Goal: Transaction & Acquisition: Purchase product/service

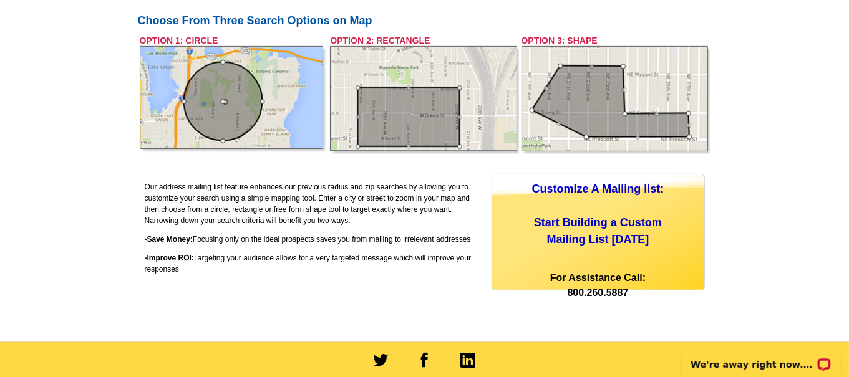
scroll to position [559, 0]
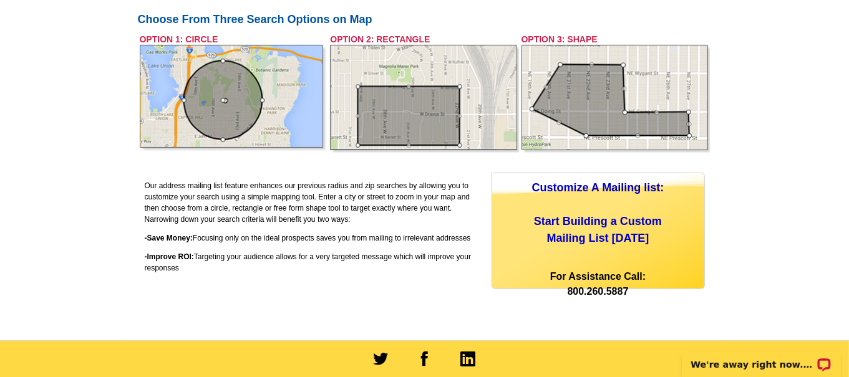
click at [616, 233] on div "Customize A Mailing list: Start Building a Custom Mailing List [DATE]" at bounding box center [598, 213] width 212 height 67
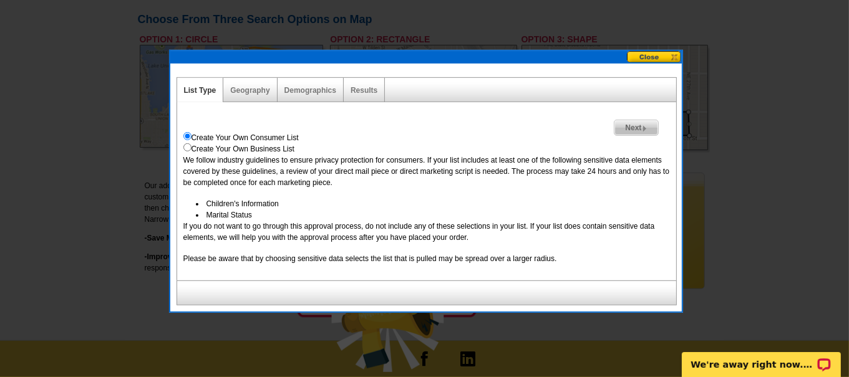
click at [633, 126] on span "Next" at bounding box center [636, 127] width 43 height 15
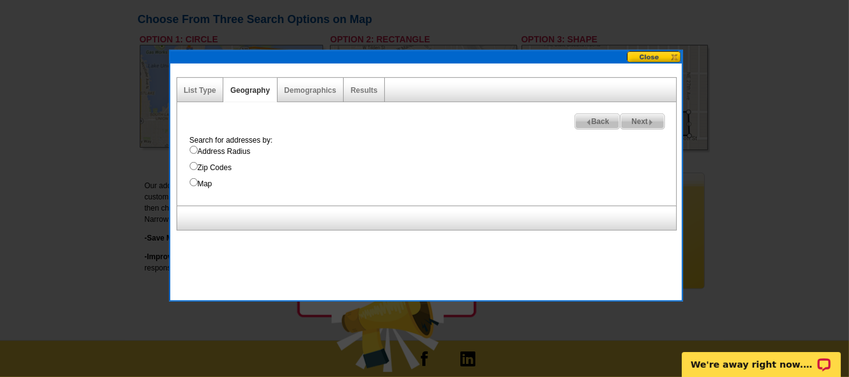
click at [192, 151] on input "Address Radius" at bounding box center [194, 150] width 8 height 8
radio input "true"
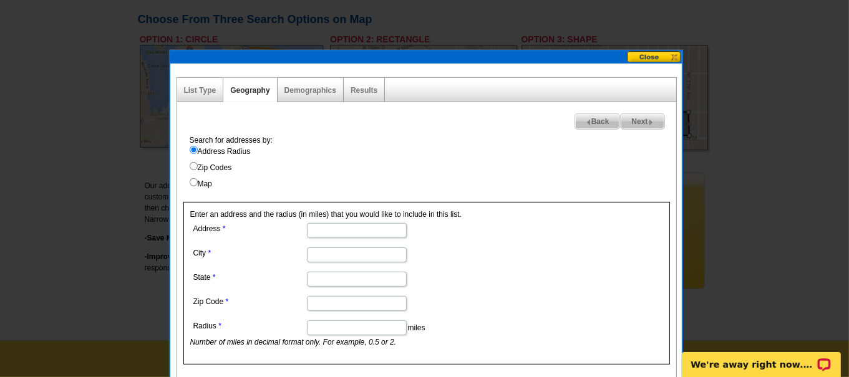
click at [339, 226] on input "Address" at bounding box center [357, 230] width 100 height 15
type input "11200 102nd avenue n"
click at [344, 274] on input "State" at bounding box center [357, 279] width 100 height 15
type input "fl"
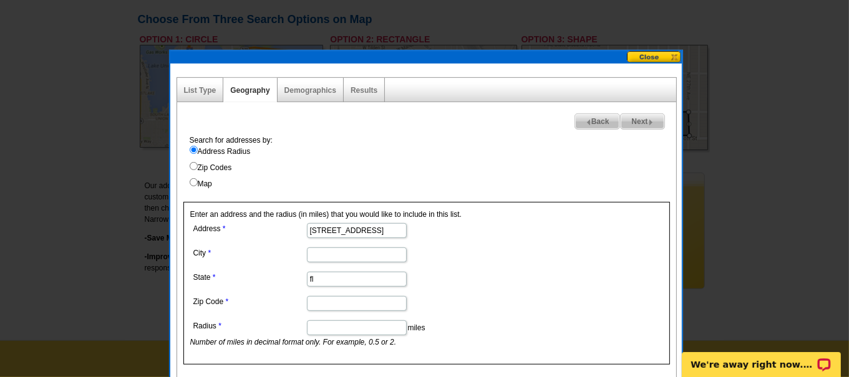
click at [333, 252] on input "City" at bounding box center [357, 255] width 100 height 15
type input "Seminole"
click at [350, 306] on input "Zip Code" at bounding box center [357, 303] width 100 height 15
type input "342433"
click at [351, 324] on input "Radius" at bounding box center [357, 328] width 100 height 15
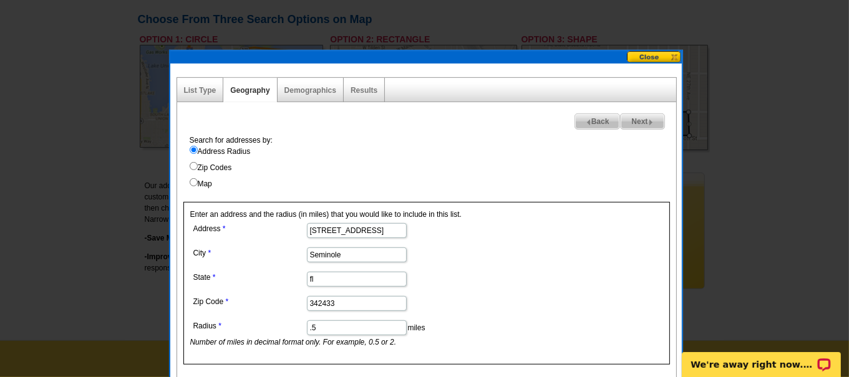
type input ".5"
click at [650, 120] on img at bounding box center [651, 123] width 6 height 6
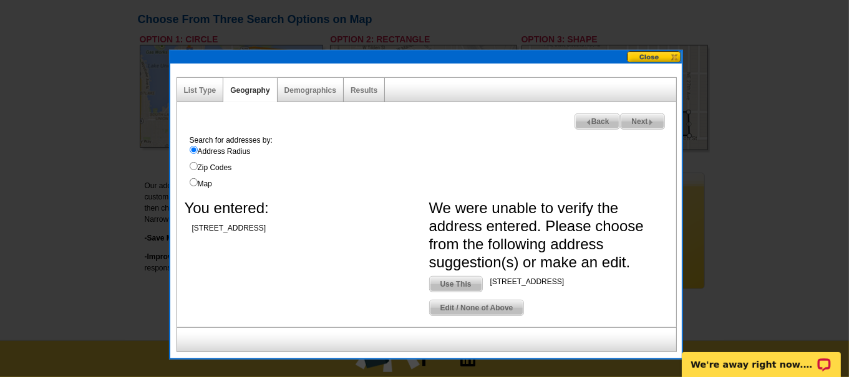
click at [452, 281] on span "Use This" at bounding box center [456, 284] width 52 height 15
type input "11200 102nd Ave N"
type input "FL"
type input "33778"
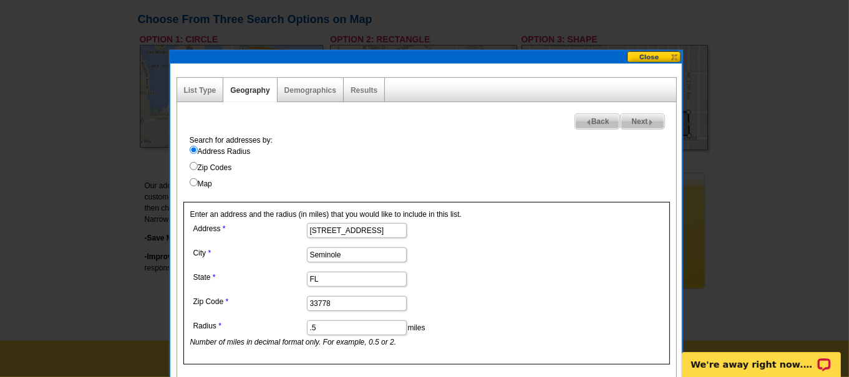
click at [644, 123] on span "Next" at bounding box center [642, 121] width 43 height 15
select select
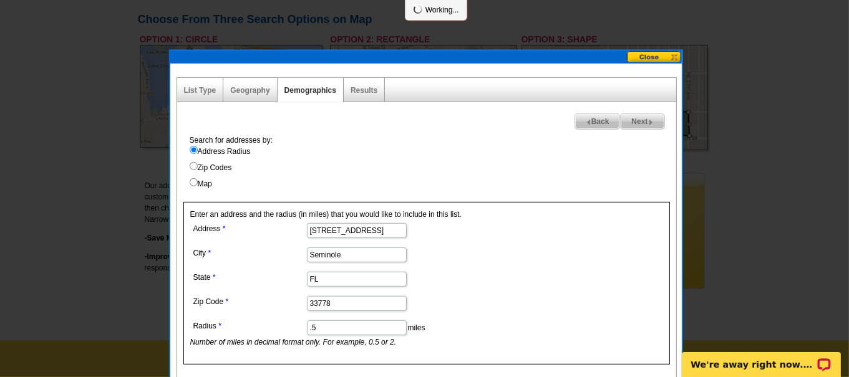
select select
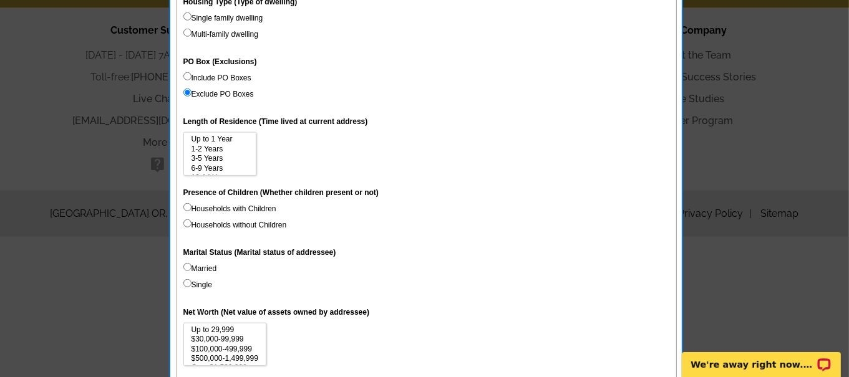
scroll to position [939, 0]
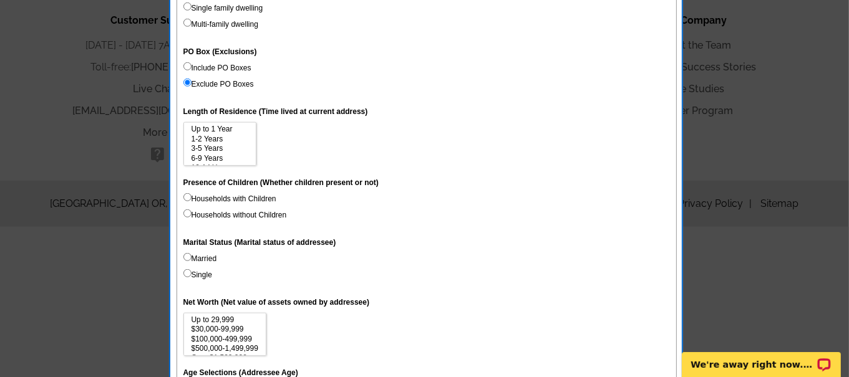
click at [186, 211] on input "Households without Children" at bounding box center [187, 214] width 8 height 8
radio input "true"
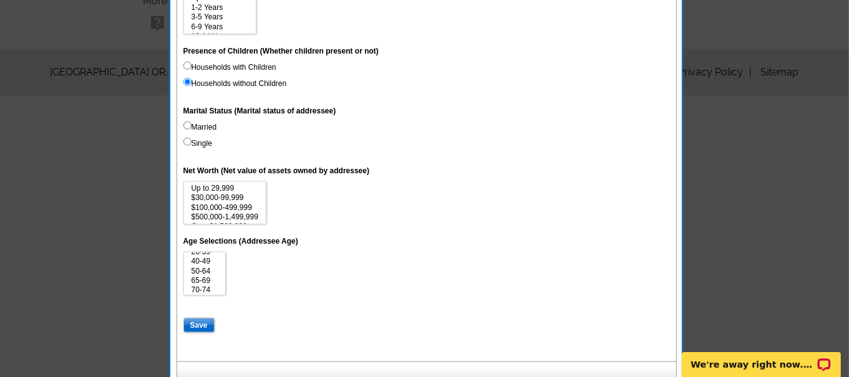
scroll to position [19, 0]
click at [192, 275] on option "65-69" at bounding box center [204, 279] width 29 height 9
click at [206, 269] on option "50-64" at bounding box center [204, 269] width 29 height 9
select select "65-69"
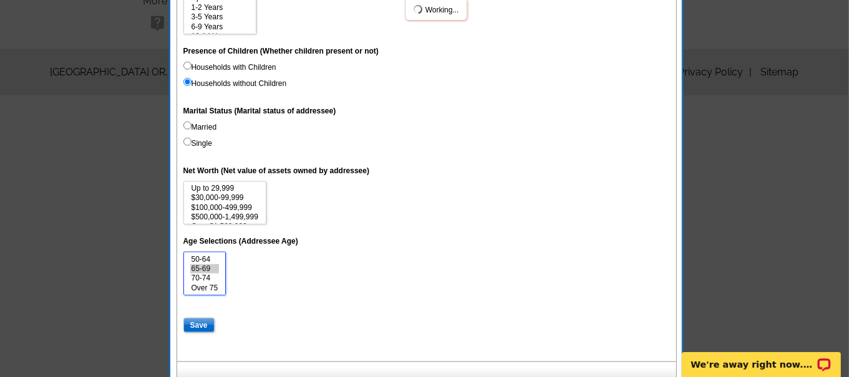
click at [208, 268] on option "65-69" at bounding box center [204, 269] width 29 height 9
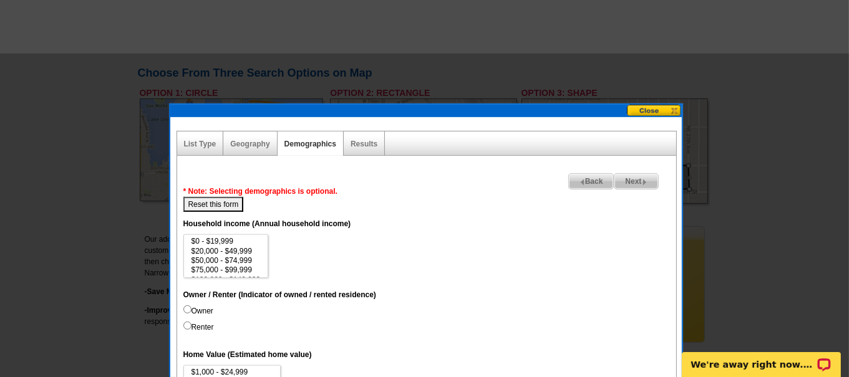
scroll to position [505, 0]
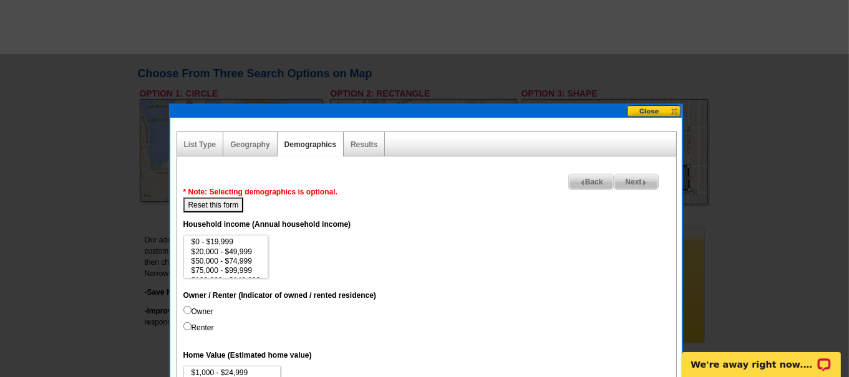
click at [644, 181] on img at bounding box center [645, 183] width 6 height 6
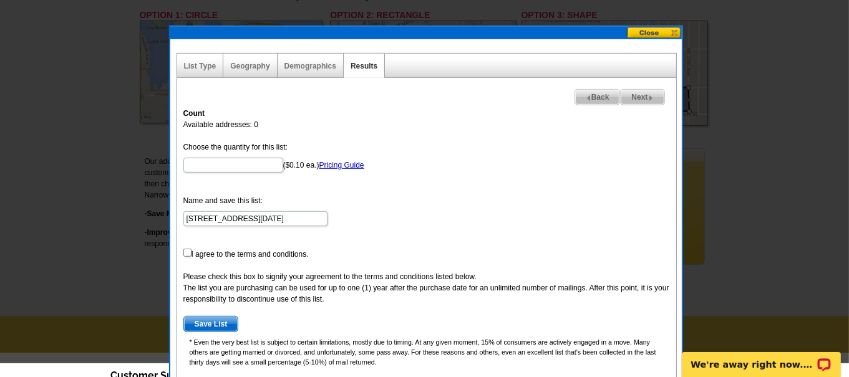
scroll to position [586, 0]
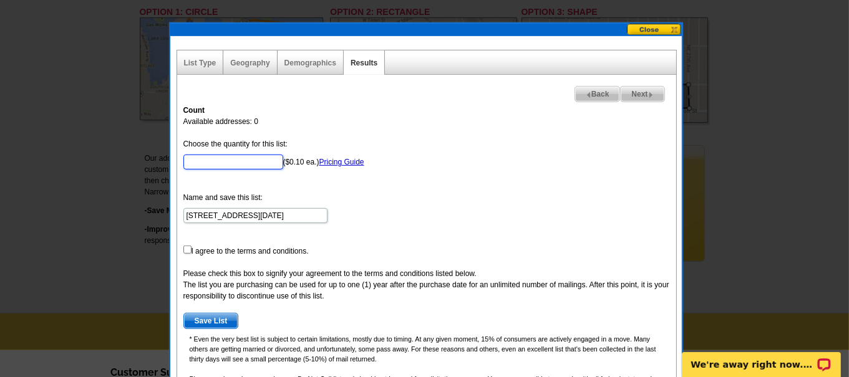
click at [207, 165] on input "Choose the quantity for this list:" at bounding box center [233, 162] width 100 height 15
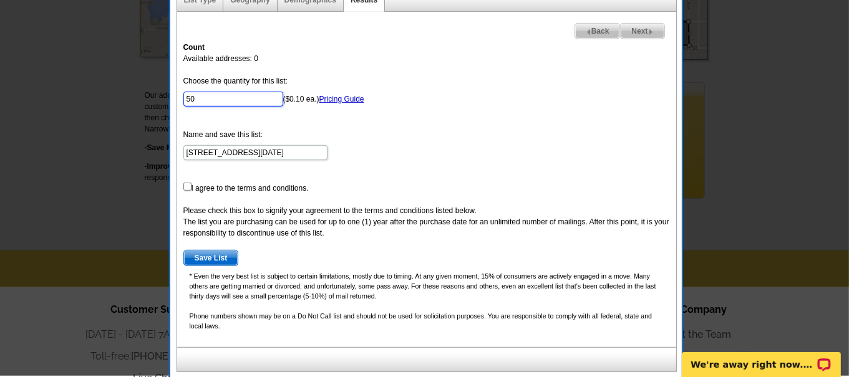
scroll to position [651, 0]
type input "50"
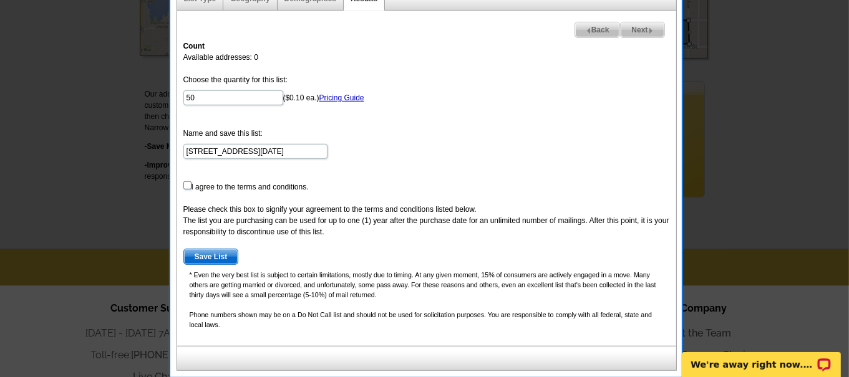
click at [189, 182] on input "checkbox" at bounding box center [187, 186] width 8 height 8
checkbox input "true"
click at [208, 257] on span "Save List" at bounding box center [211, 257] width 54 height 15
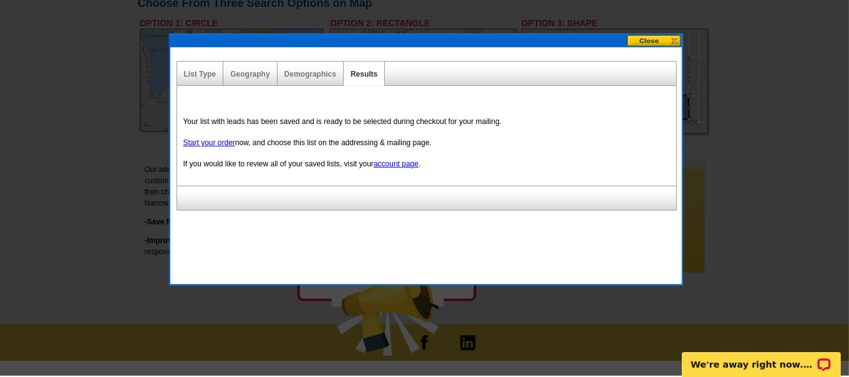
scroll to position [573, 0]
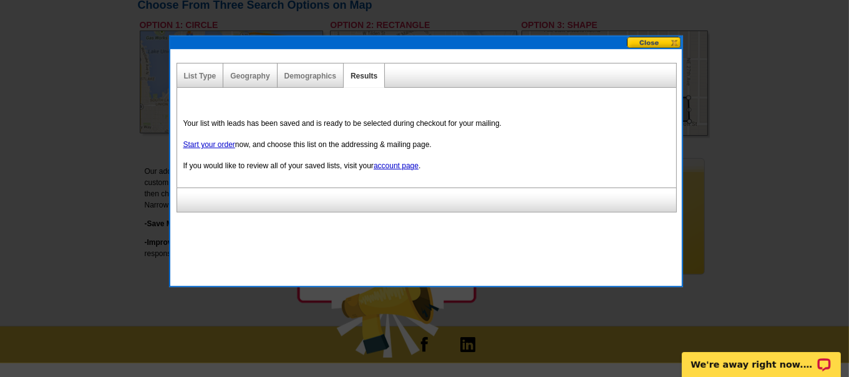
click at [650, 45] on button at bounding box center [654, 43] width 55 height 12
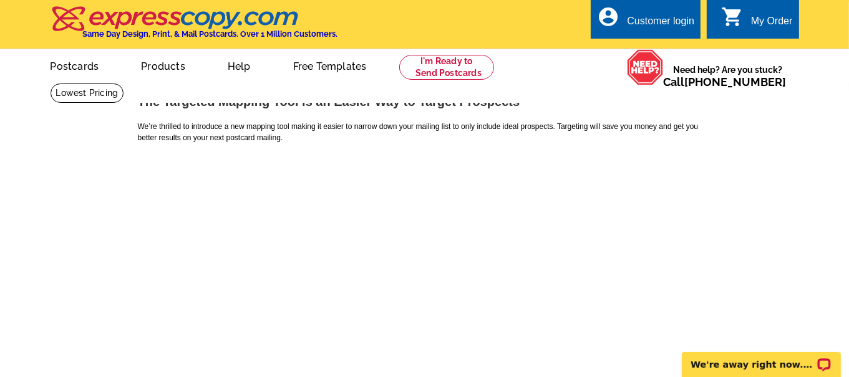
scroll to position [0, 0]
click at [81, 69] on link "Postcards" at bounding box center [75, 65] width 89 height 29
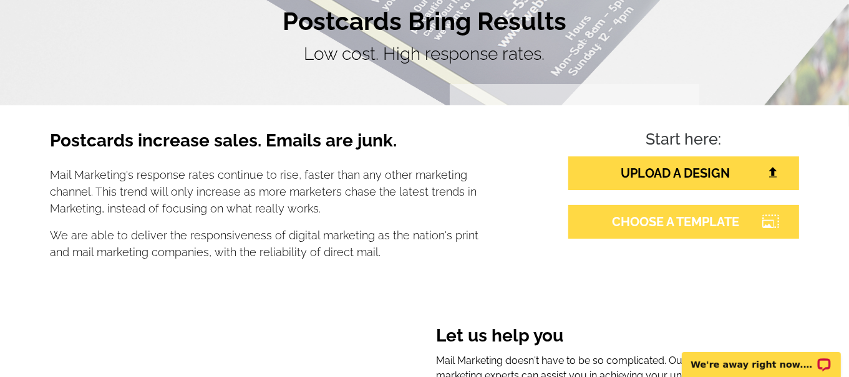
click at [735, 217] on link "CHOOSE A TEMPLATE" at bounding box center [683, 222] width 231 height 34
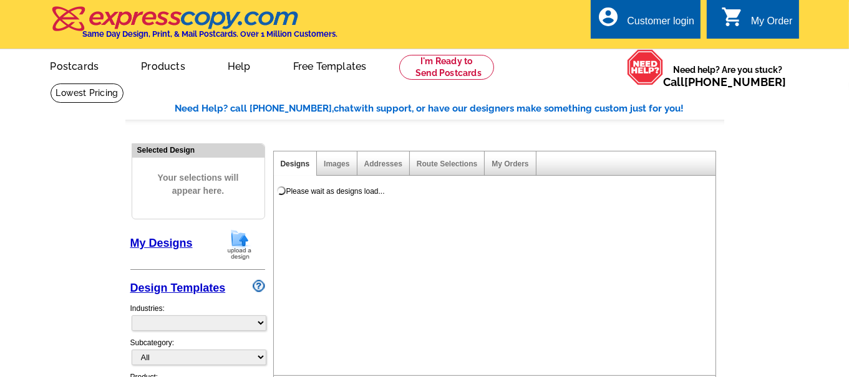
select select "785"
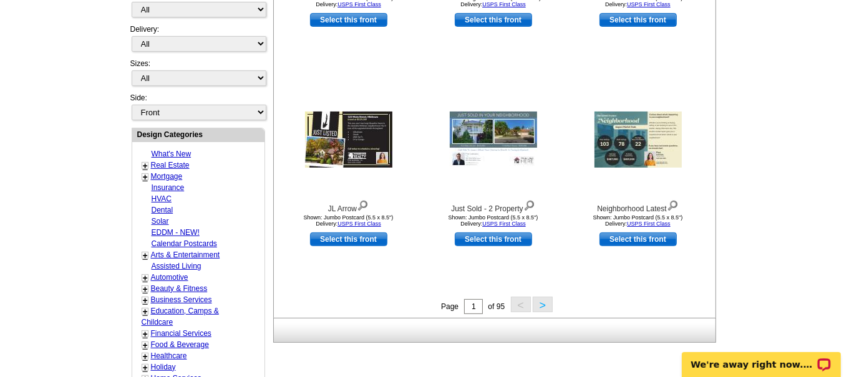
scroll to position [392, 0]
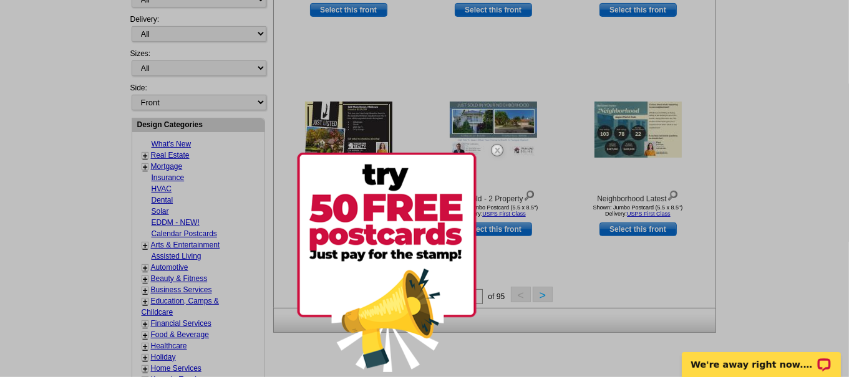
click at [492, 157] on img at bounding box center [497, 150] width 36 height 36
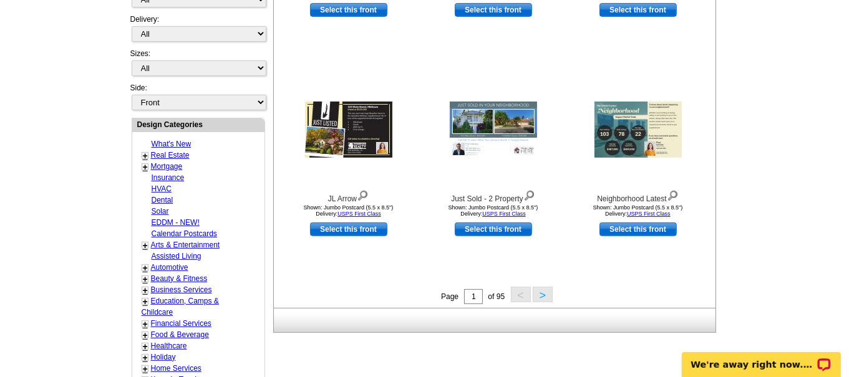
click at [145, 151] on link "+" at bounding box center [145, 156] width 5 height 10
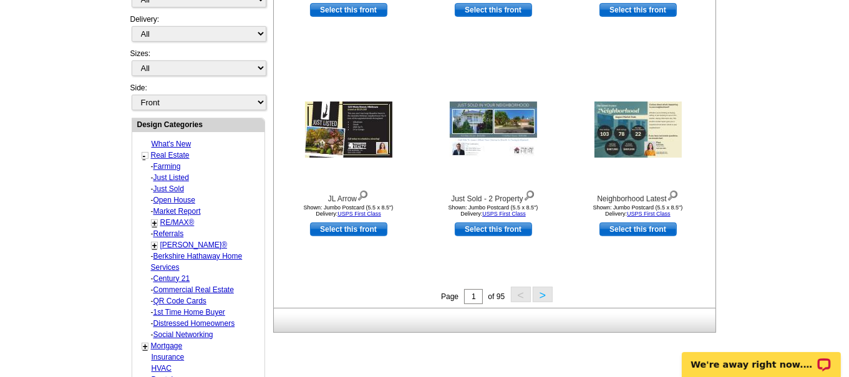
click at [162, 173] on link "Just Listed" at bounding box center [171, 177] width 36 height 9
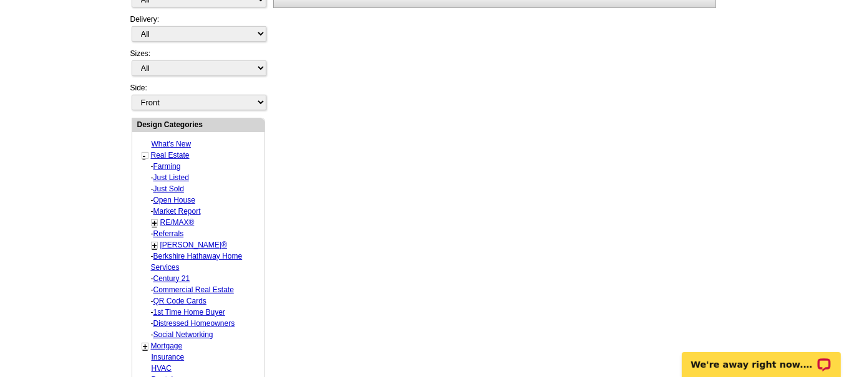
select select "788"
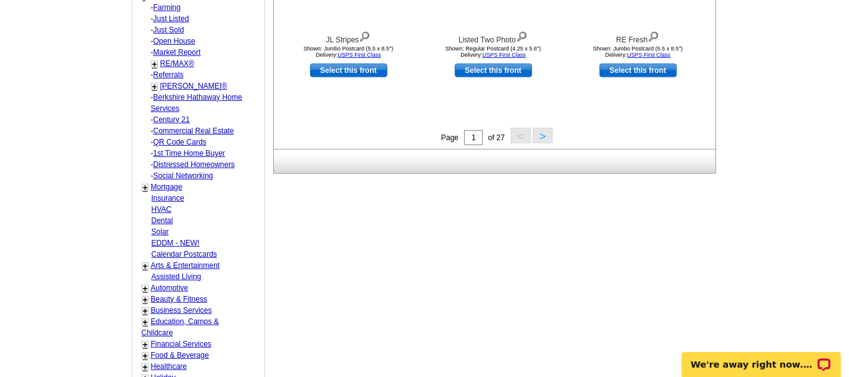
scroll to position [545, 0]
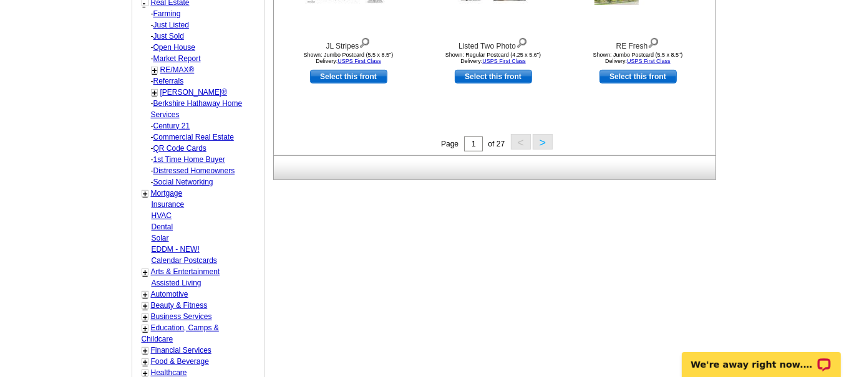
click at [545, 146] on button ">" at bounding box center [543, 142] width 20 height 16
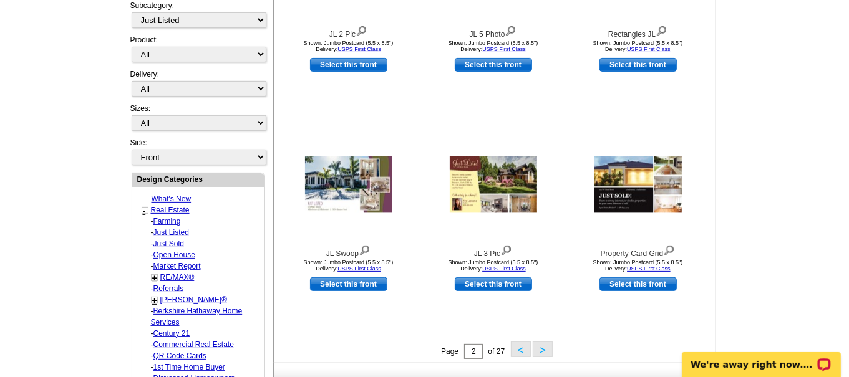
scroll to position [339, 0]
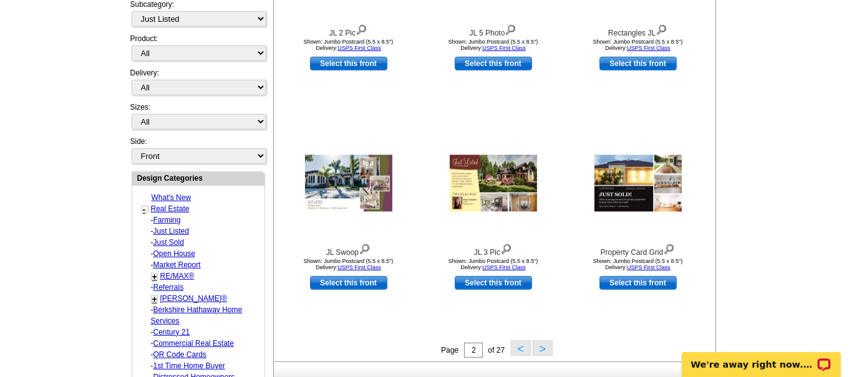
click at [651, 285] on link "Select this front" at bounding box center [638, 283] width 77 height 14
select select "2"
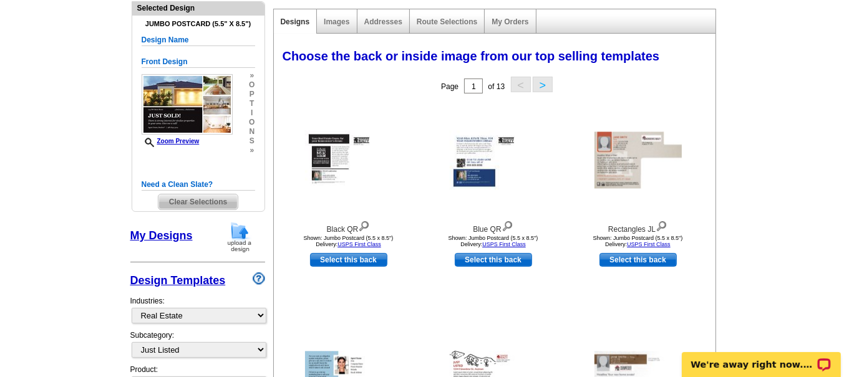
scroll to position [144, 0]
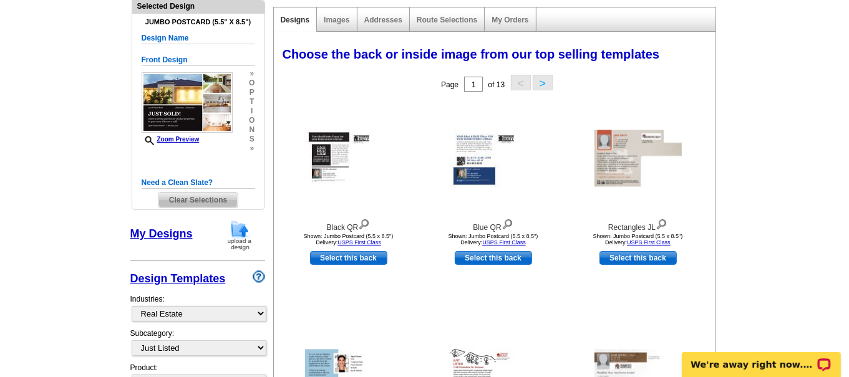
click at [341, 258] on link "Select this back" at bounding box center [348, 258] width 77 height 14
select select "front"
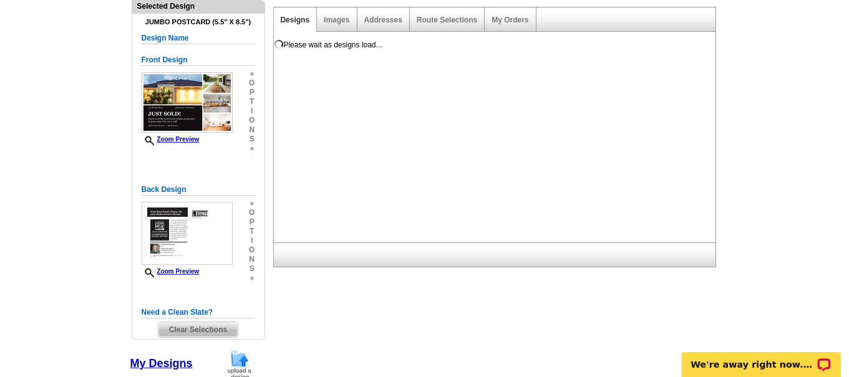
scroll to position [0, 0]
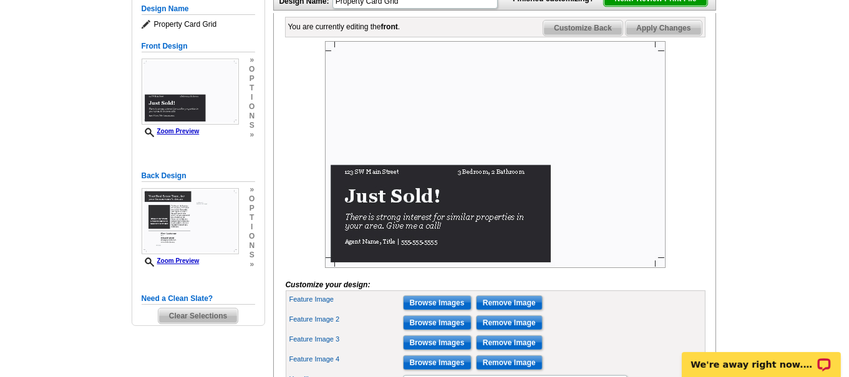
scroll to position [178, 0]
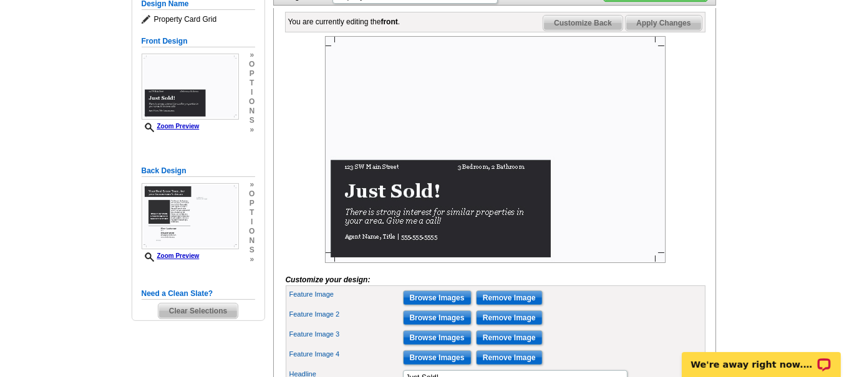
click at [431, 132] on img at bounding box center [495, 149] width 341 height 227
click at [442, 245] on img at bounding box center [495, 149] width 341 height 227
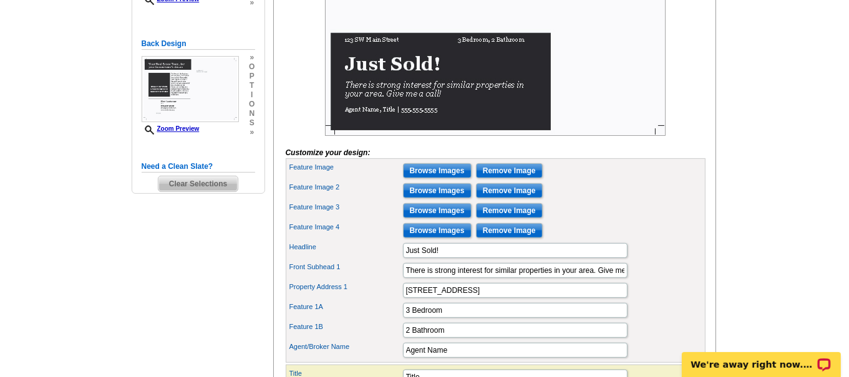
scroll to position [304, 0]
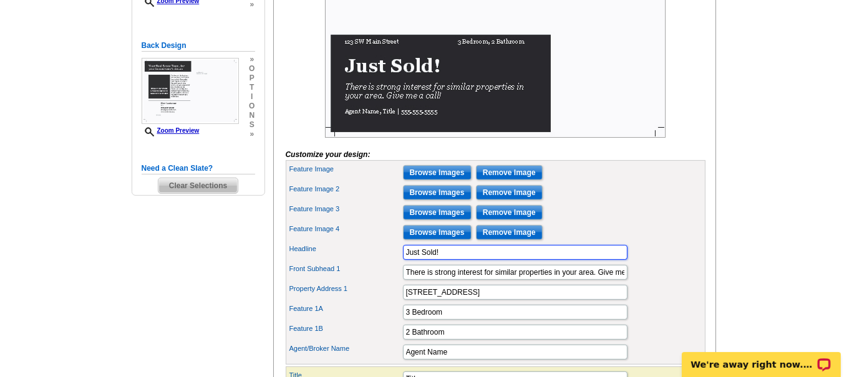
click at [439, 260] on input "Just Sold!" at bounding box center [515, 252] width 225 height 15
type input "J"
type input "Just Listed"
click at [577, 280] on input "There is strong interest for similar properties in your area. Give me a call!" at bounding box center [515, 272] width 225 height 15
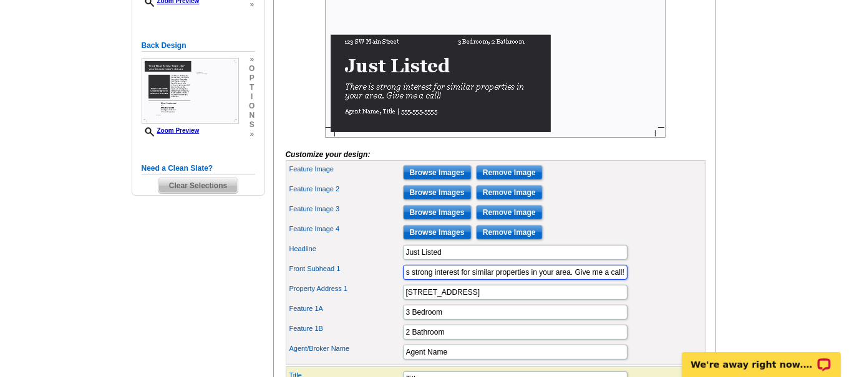
drag, startPoint x: 406, startPoint y: 286, endPoint x: 706, endPoint y: 291, distance: 299.5
click at [706, 291] on div "You are currently editing the front . Customize Front Customize Back Apply Chan…" at bounding box center [494, 153] width 443 height 540
type input "Beautiful, updated condo ready for its next owners!"
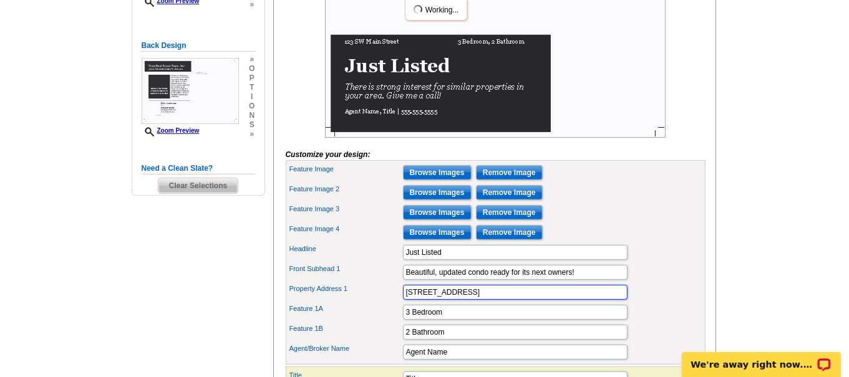
drag, startPoint x: 517, startPoint y: 311, endPoint x: 244, endPoint y: 276, distance: 275.5
click at [244, 276] on div "Need Help? call [PHONE_NUMBER], chat with support, or have our designers make s…" at bounding box center [424, 150] width 599 height 704
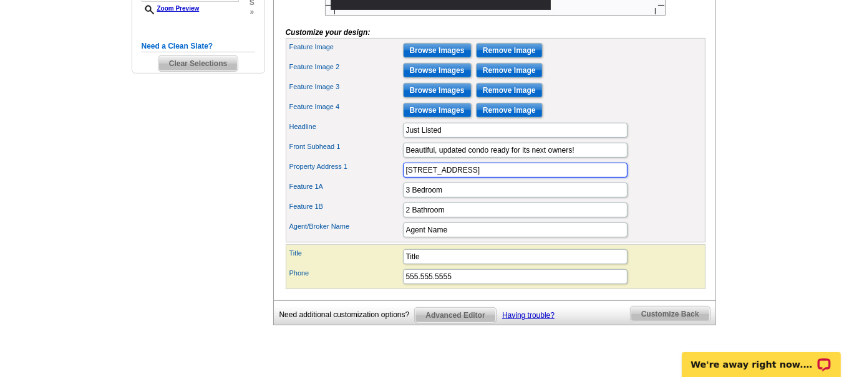
scroll to position [429, 0]
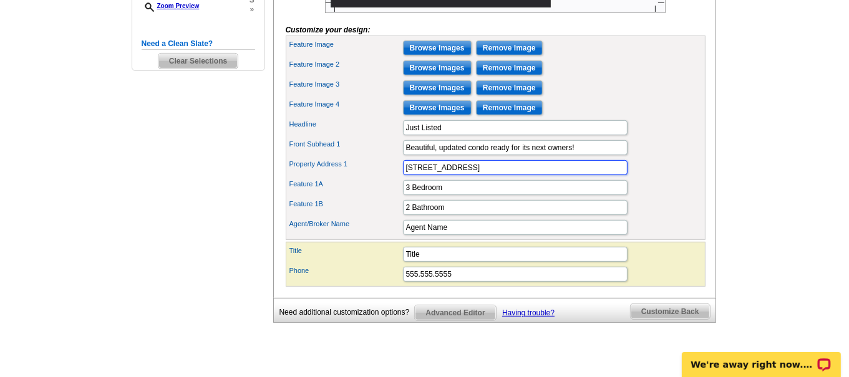
type input "[STREET_ADDRESS]"
click at [426, 195] on input "3 Bedroom" at bounding box center [515, 187] width 225 height 15
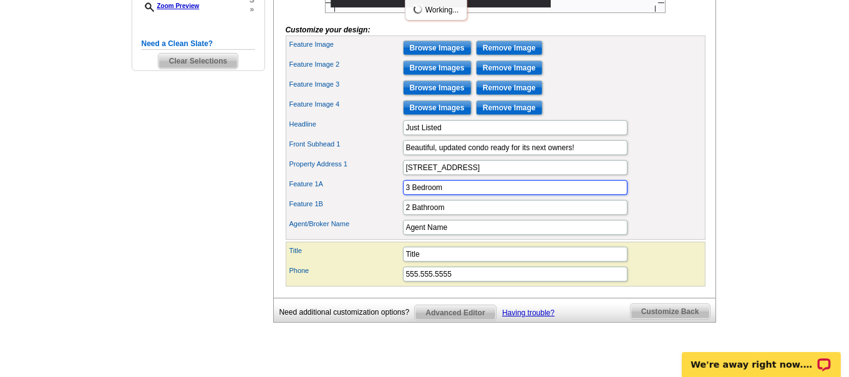
click at [409, 195] on input "3 Bedroom" at bounding box center [515, 187] width 225 height 15
type input "2 Bedroom"
click at [411, 215] on input "2 Bathroom" at bounding box center [515, 207] width 225 height 15
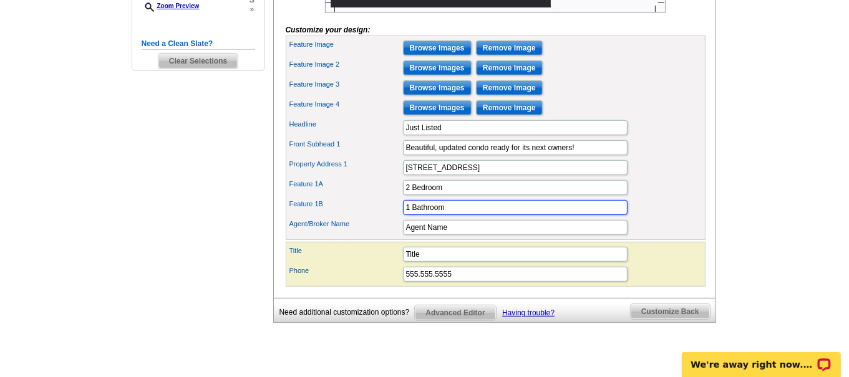
type input "1 Bathroom"
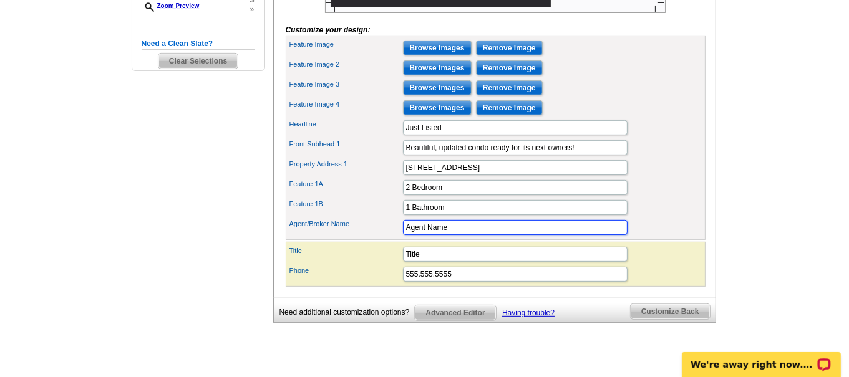
click at [457, 235] on input "Agent Name" at bounding box center [515, 227] width 225 height 15
type input "A"
type input "[PERSON_NAME]"
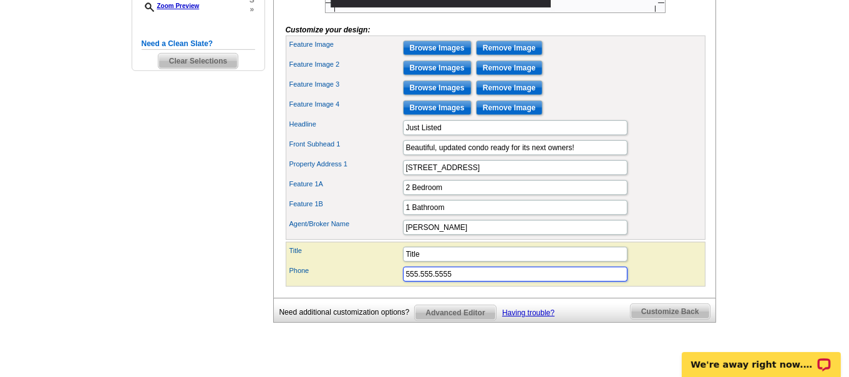
click at [482, 282] on input "555.555.5555" at bounding box center [515, 274] width 225 height 15
type input "5"
type input "[PHONE_NUMBER]"
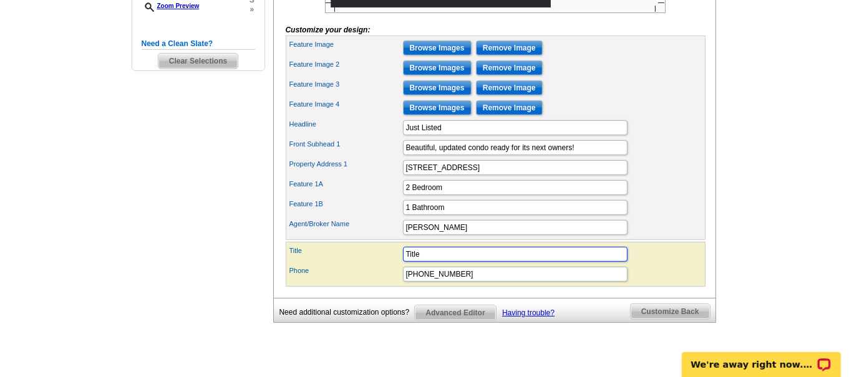
click at [450, 262] on input "Title" at bounding box center [515, 254] width 225 height 15
type input "T"
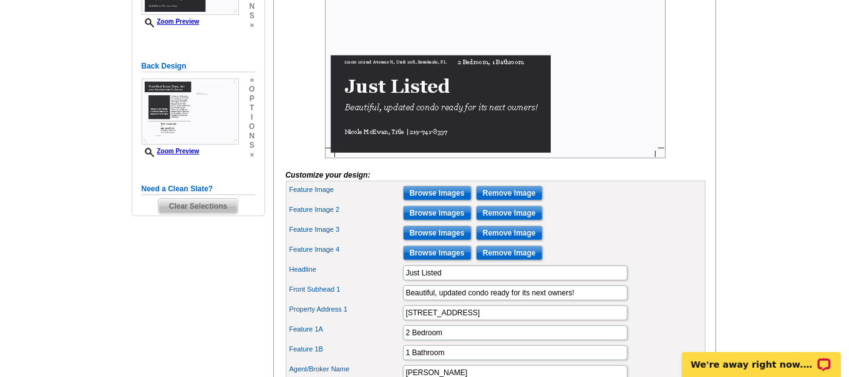
scroll to position [285, 0]
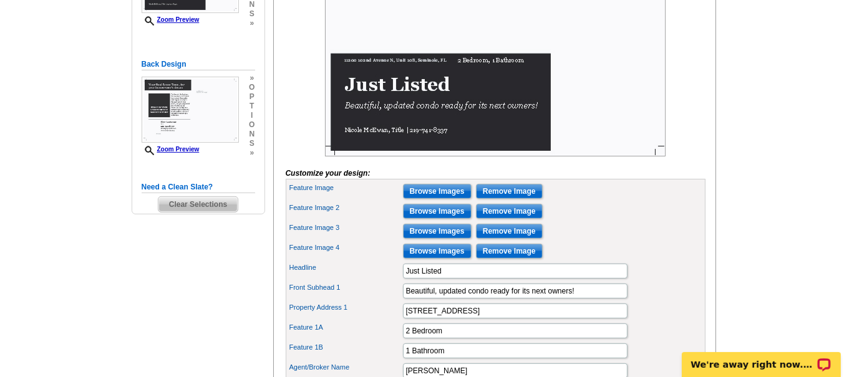
type input ""Your Realtor Gal""
click at [424, 199] on input "Browse Images" at bounding box center [437, 191] width 69 height 15
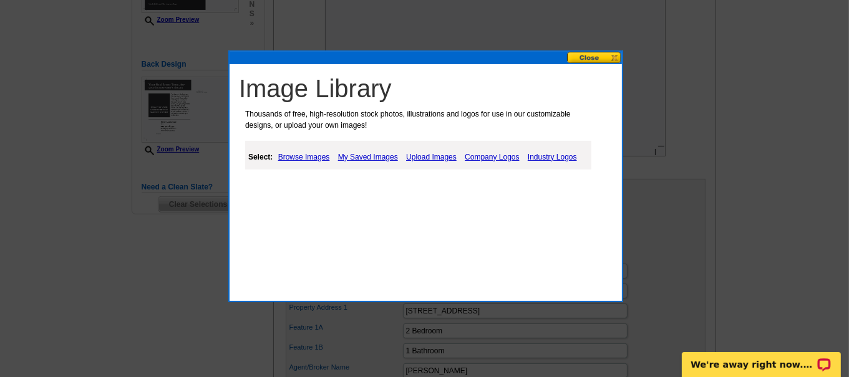
click at [296, 156] on link "Browse Images" at bounding box center [304, 157] width 58 height 15
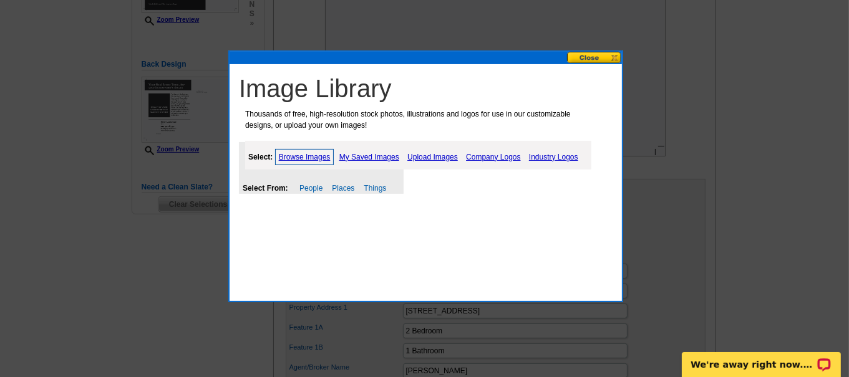
click at [430, 153] on link "Upload Images" at bounding box center [432, 157] width 57 height 15
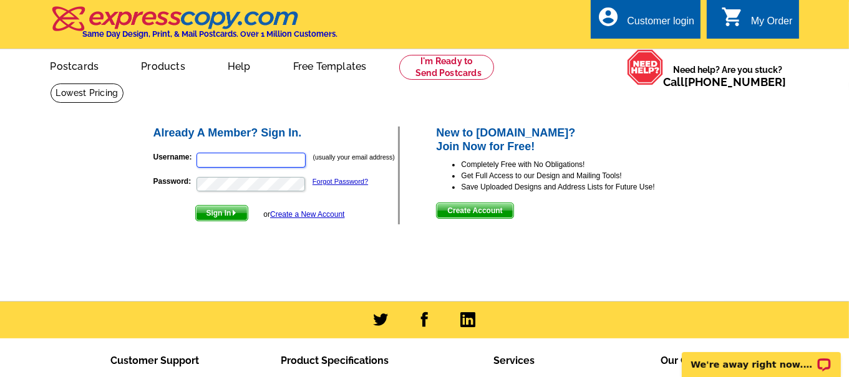
type input "nicole88762@yahoo.com"
click at [207, 217] on span "Sign In" at bounding box center [222, 213] width 52 height 15
